Goal: Complete application form

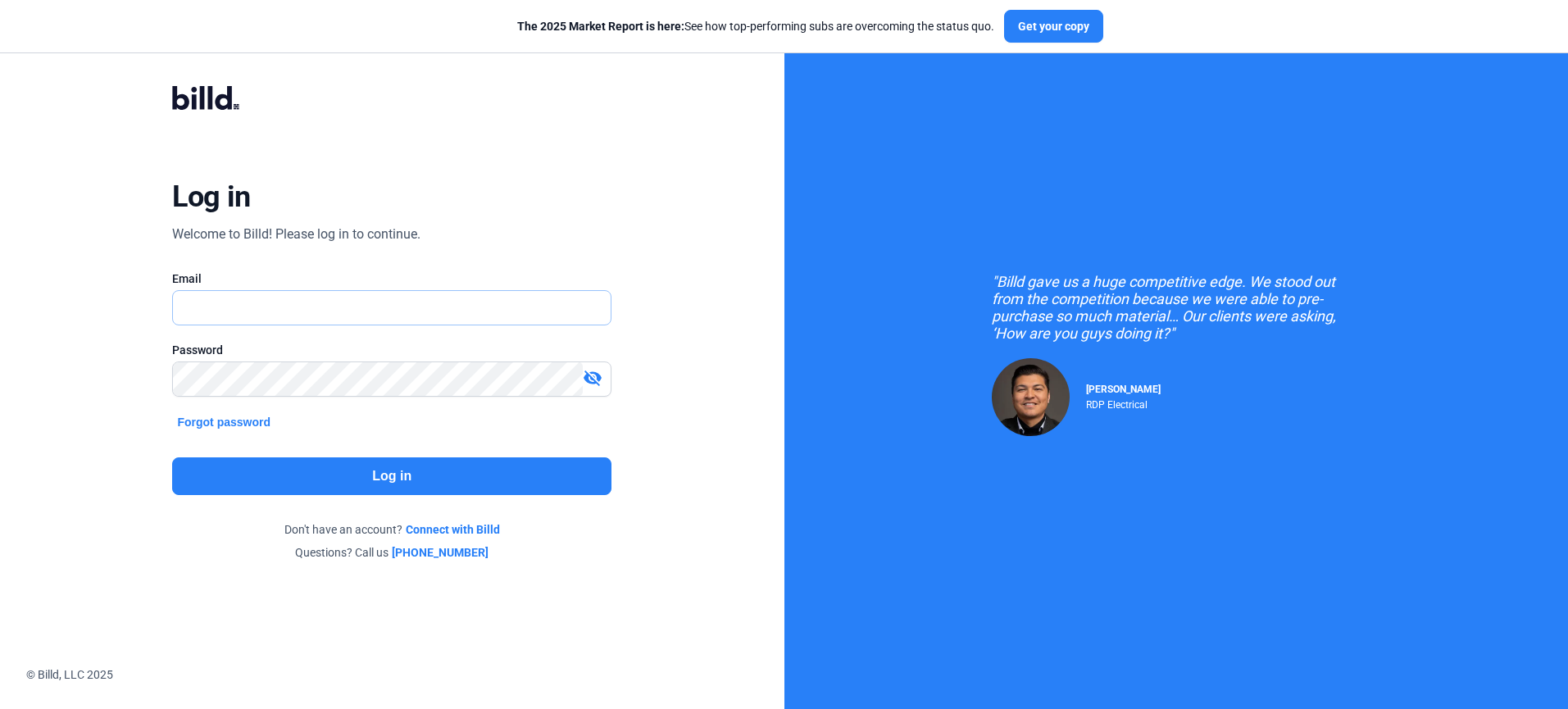
type input "[PERSON_NAME][EMAIL_ADDRESS][PERSON_NAME][DOMAIN_NAME]"
click at [324, 475] on button "Log in" at bounding box center [391, 475] width 440 height 38
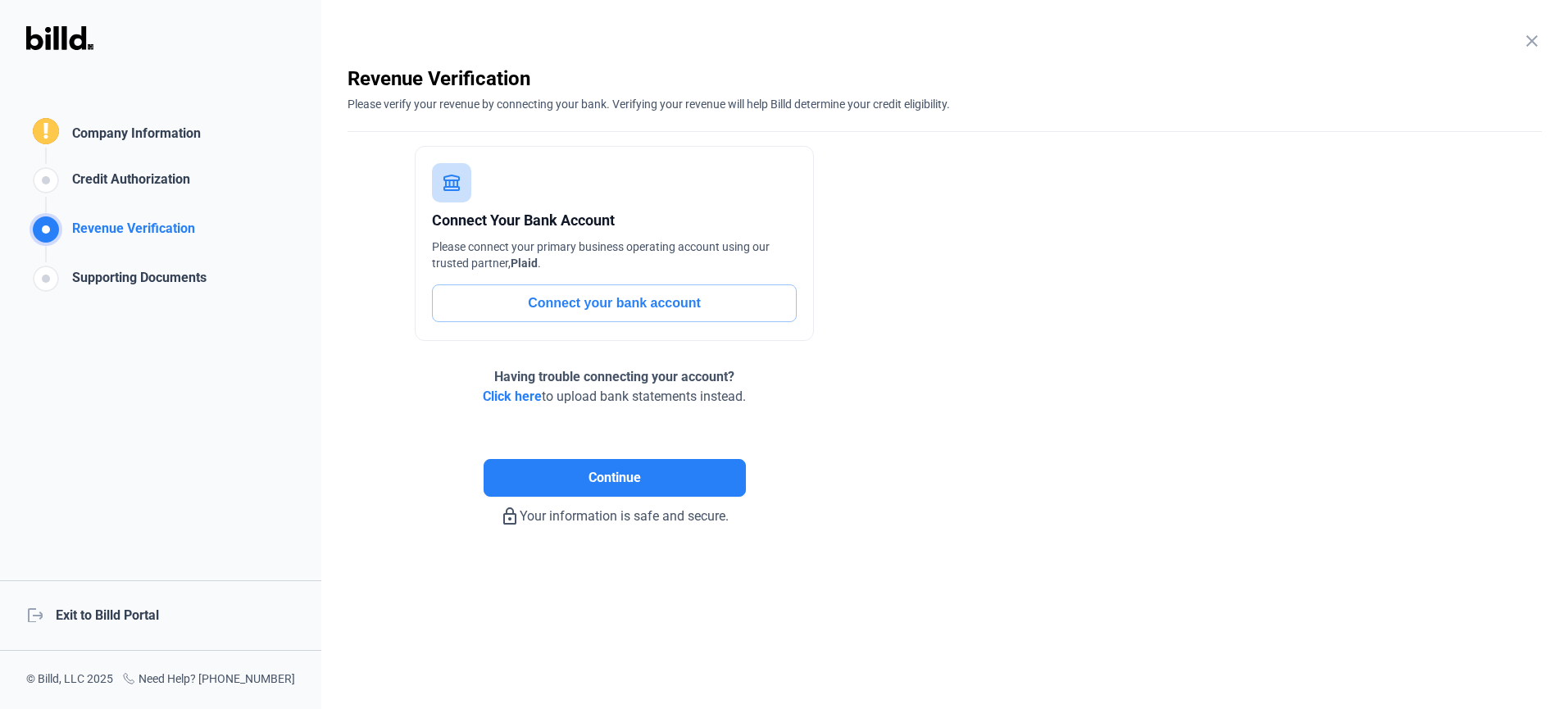
click at [113, 144] on div "Company Information" at bounding box center [133, 135] width 135 height 24
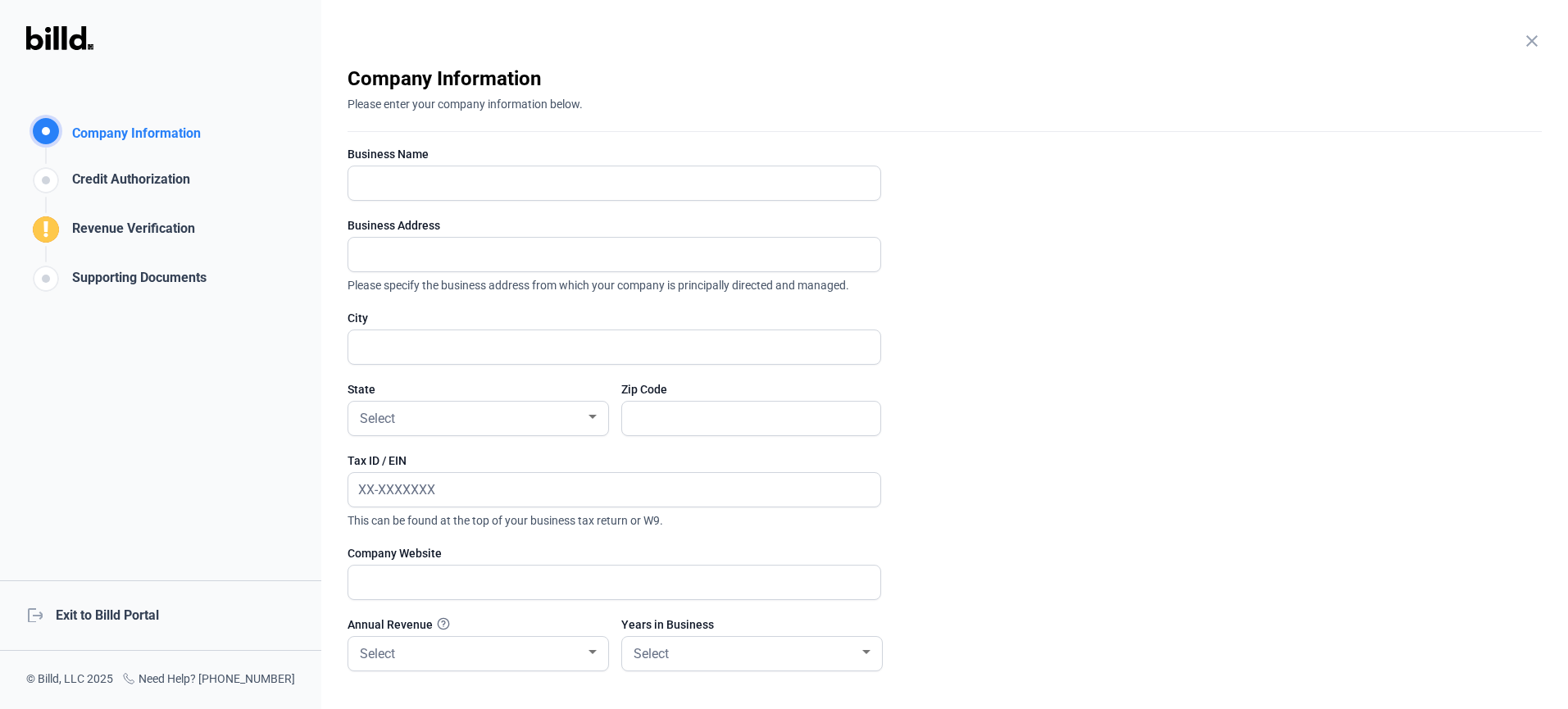
click at [1541, 39] on div "close Company Information Please enter your company information below. Business…" at bounding box center [944, 354] width 1247 height 709
click at [1533, 42] on mat-icon "close" at bounding box center [1532, 41] width 20 height 20
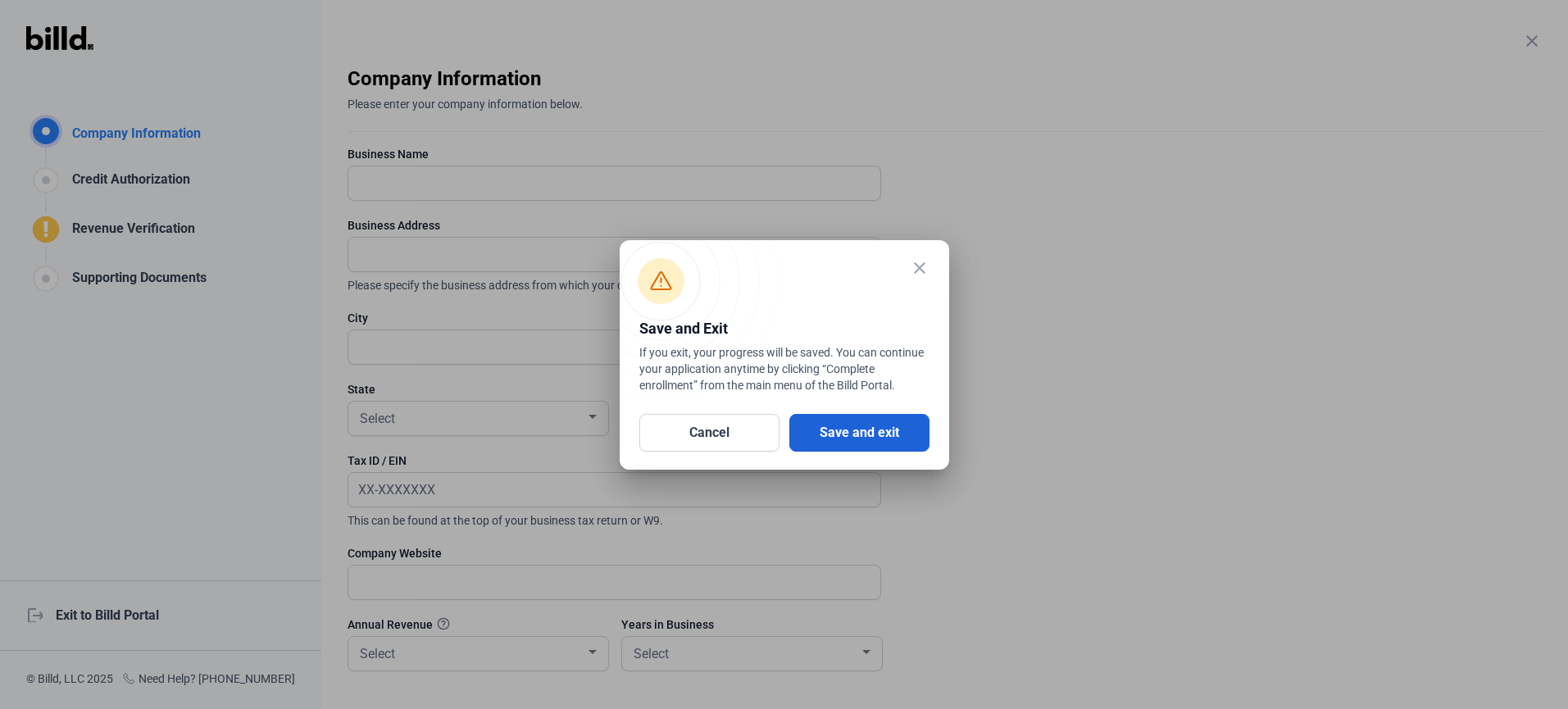
click at [873, 437] on button "Save and exit" at bounding box center [859, 432] width 140 height 38
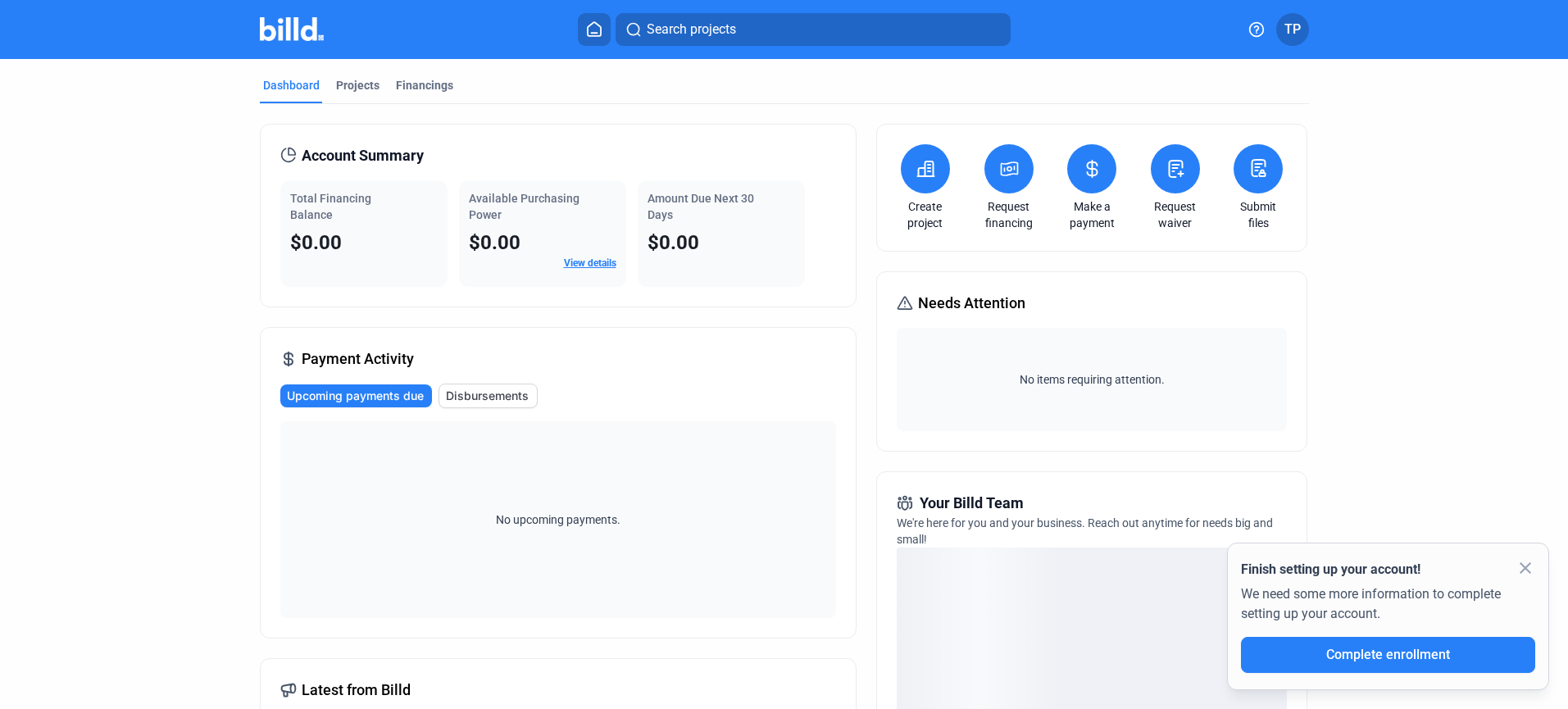
click at [1403, 661] on span "Complete enrollment" at bounding box center [1388, 654] width 123 height 16
